Goal: Task Accomplishment & Management: Manage account settings

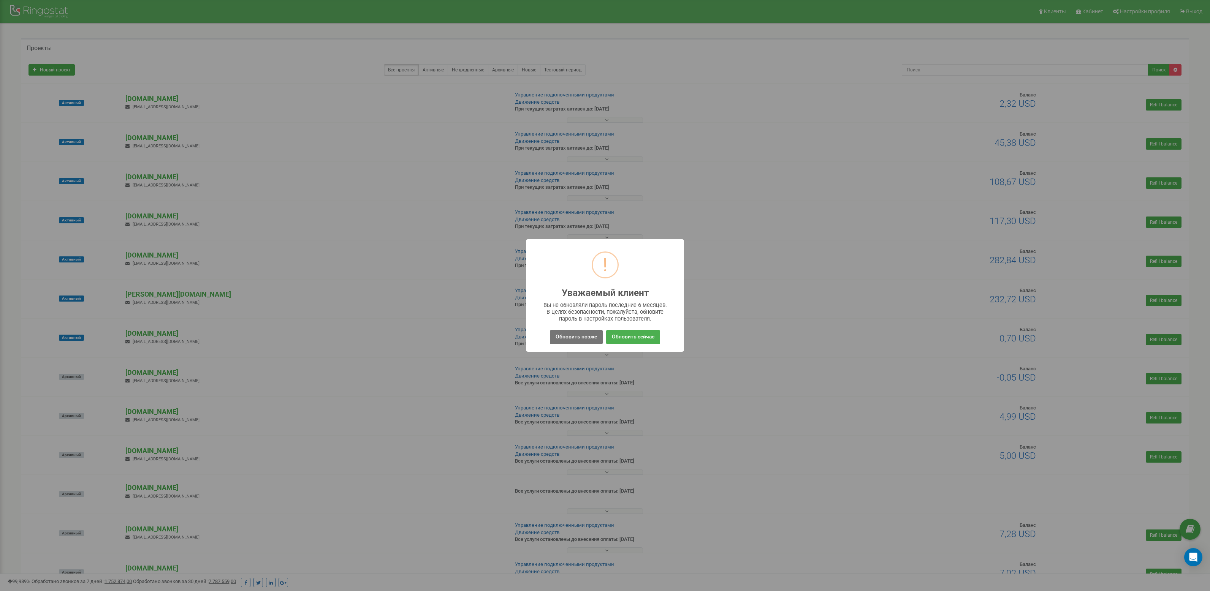
click at [580, 338] on button "Обновить позже" at bounding box center [576, 337] width 53 height 14
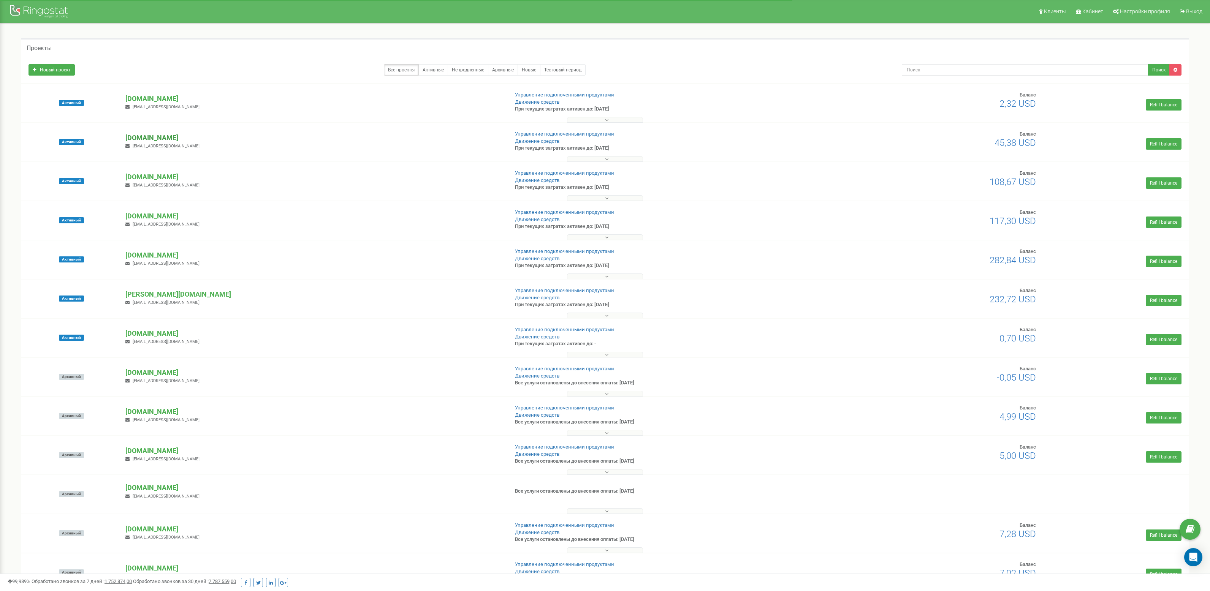
click at [146, 136] on p "[DOMAIN_NAME]" at bounding box center [313, 138] width 377 height 10
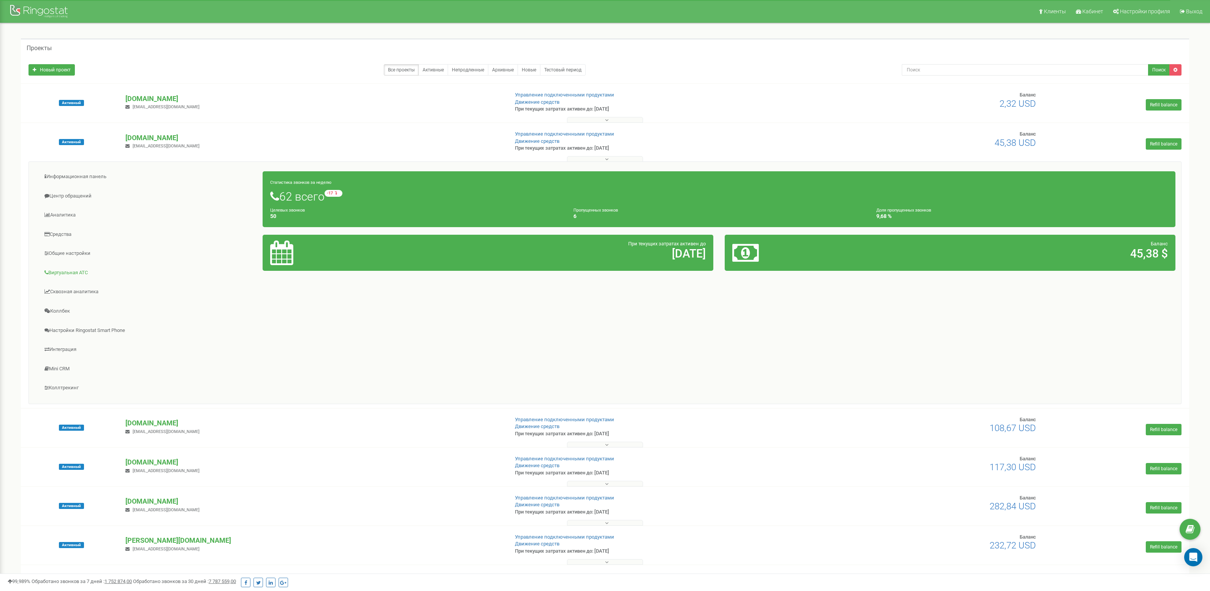
click at [73, 271] on link "Виртуальная АТС" at bounding box center [149, 273] width 228 height 19
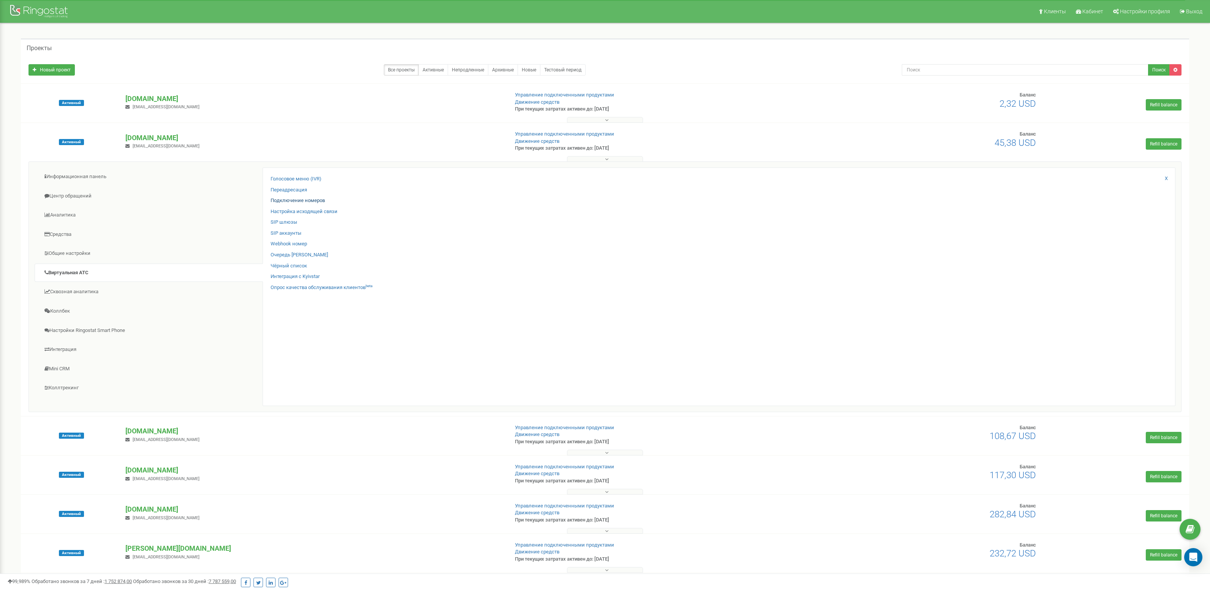
click at [275, 202] on link "Подключение номеров" at bounding box center [298, 200] width 54 height 7
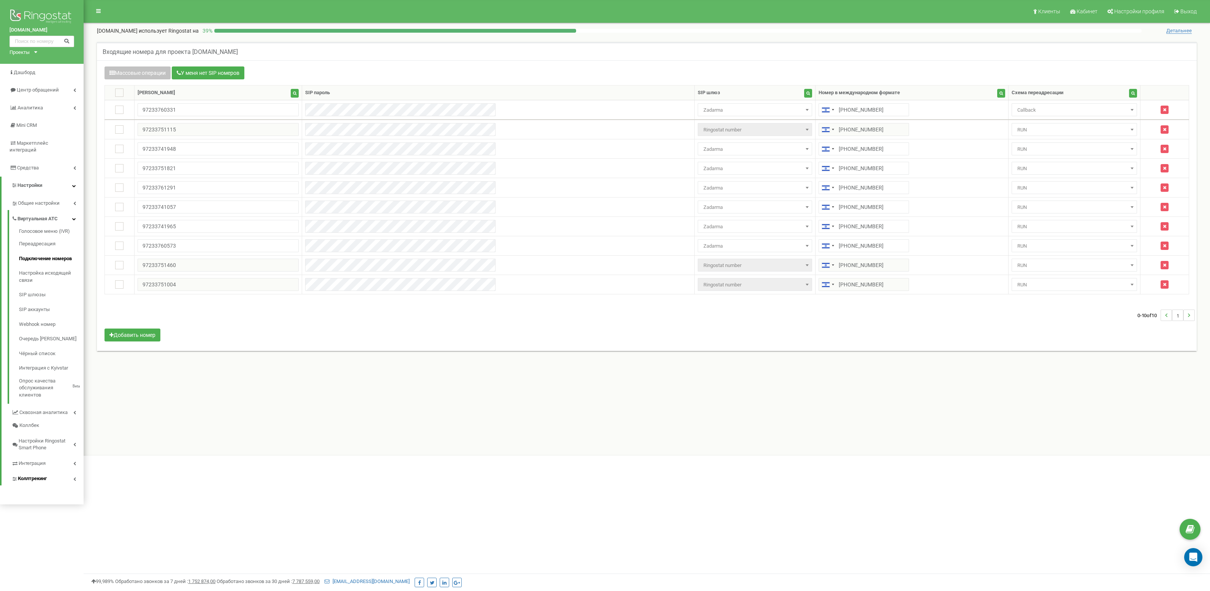
click at [66, 470] on link "Коллтрекинг" at bounding box center [47, 478] width 72 height 16
click at [47, 364] on link "Пулы номеров" at bounding box center [51, 369] width 65 height 15
click at [47, 362] on link "Пулы номеров" at bounding box center [51, 369] width 65 height 15
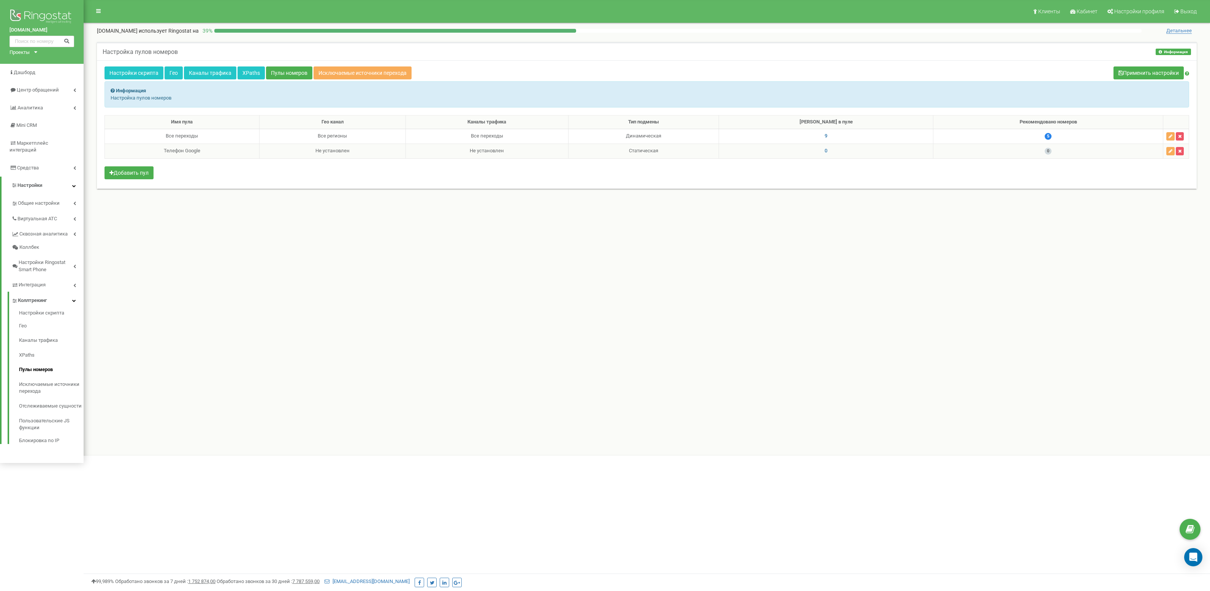
click at [827, 150] on span "0" at bounding box center [825, 151] width 3 height 6
click at [866, 192] on div "Настройка пулов номеров Информация Информация Настройка пулов номеров Настройки…" at bounding box center [646, 120] width 1111 height 156
click at [853, 177] on div "Имя пула Гео канал Каналы трафика Тип подмены Номеров в пуле Рекомендовано номе…" at bounding box center [646, 148] width 1084 height 66
click at [822, 100] on icon at bounding box center [821, 102] width 4 height 5
click at [45, 195] on link "Общие настройки" at bounding box center [47, 203] width 72 height 16
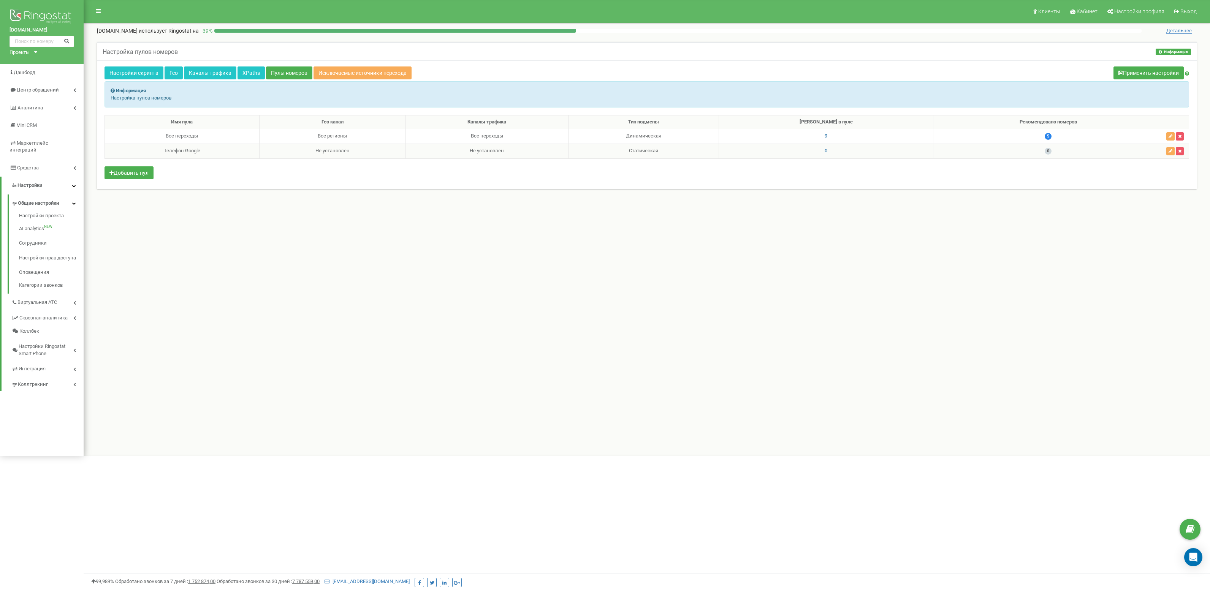
click at [47, 200] on span "Общие настройки" at bounding box center [38, 203] width 41 height 7
click at [48, 215] on span "Виртуальная АТС" at bounding box center [37, 218] width 40 height 7
click at [48, 252] on link "Подключение номеров" at bounding box center [51, 259] width 65 height 15
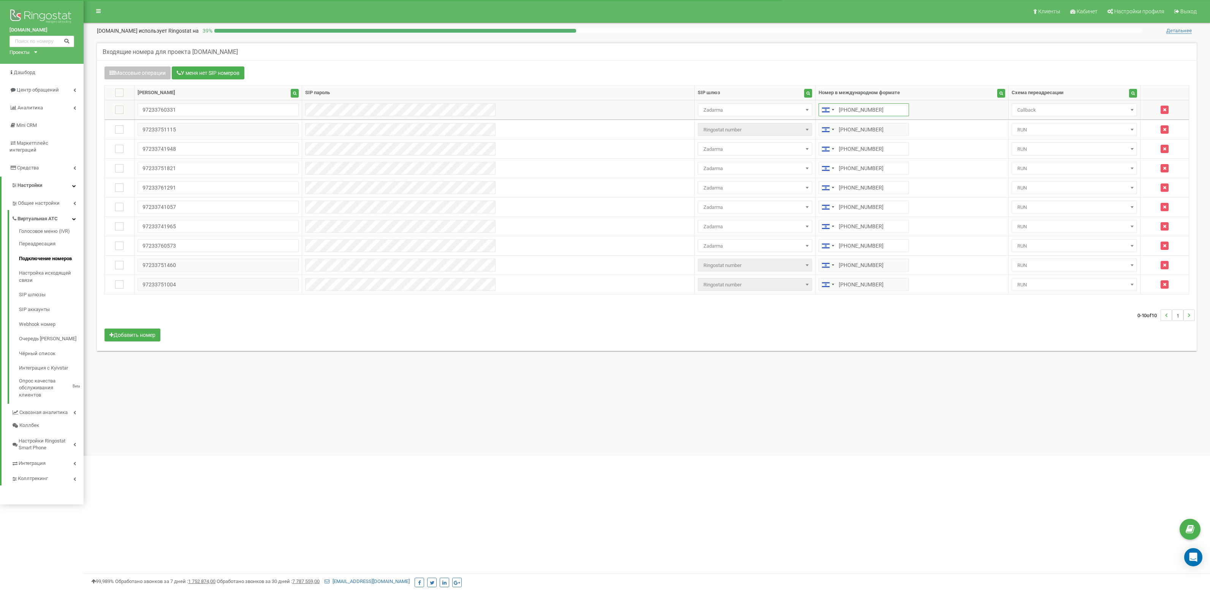
drag, startPoint x: 734, startPoint y: 109, endPoint x: 763, endPoint y: 109, distance: 29.3
click at [818, 109] on input "[PHONE_NUMBER]" at bounding box center [863, 109] width 90 height 13
